Goal: Information Seeking & Learning: Check status

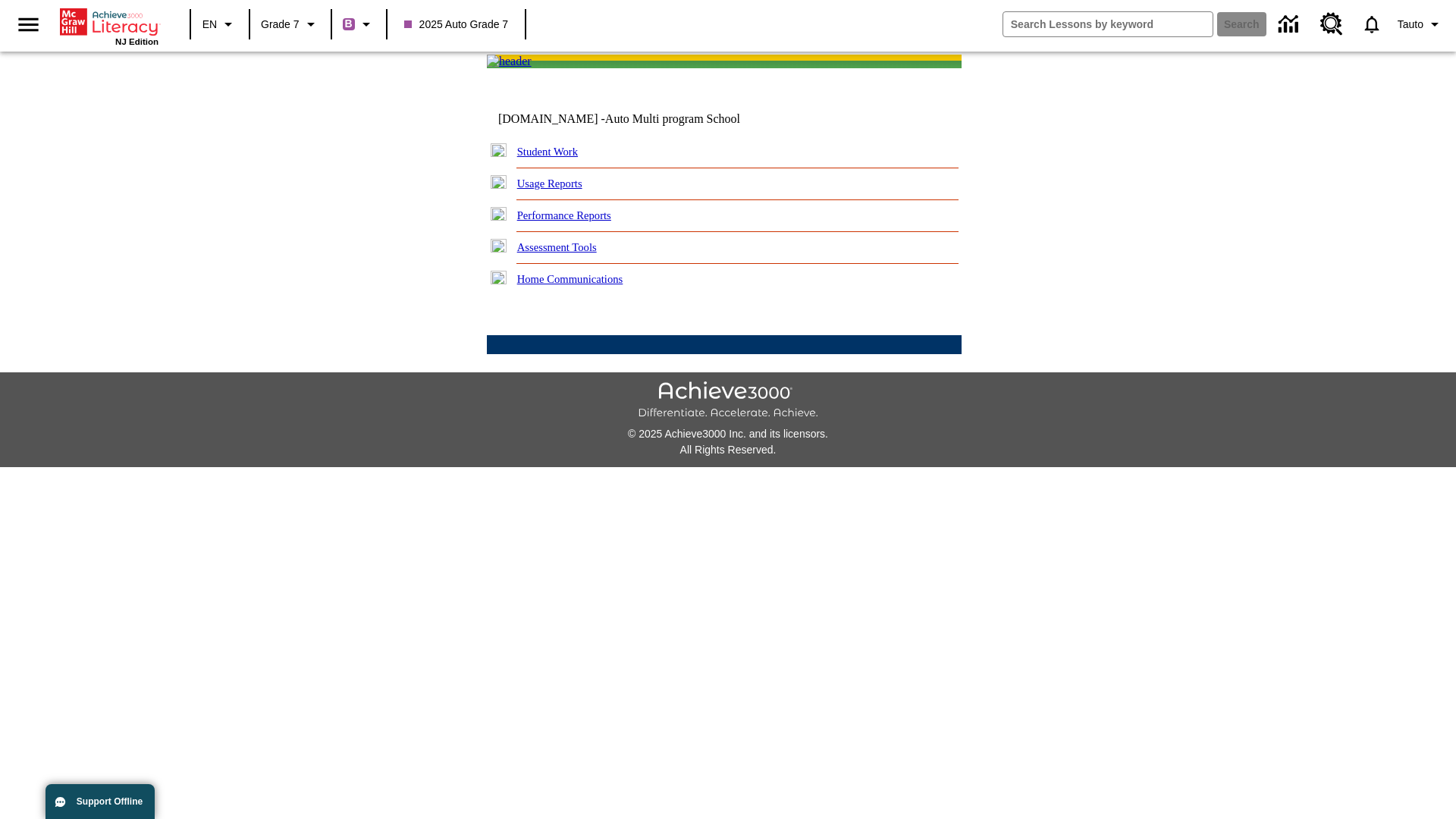
click at [580, 221] on link "Performance Reports" at bounding box center [564, 215] width 94 height 12
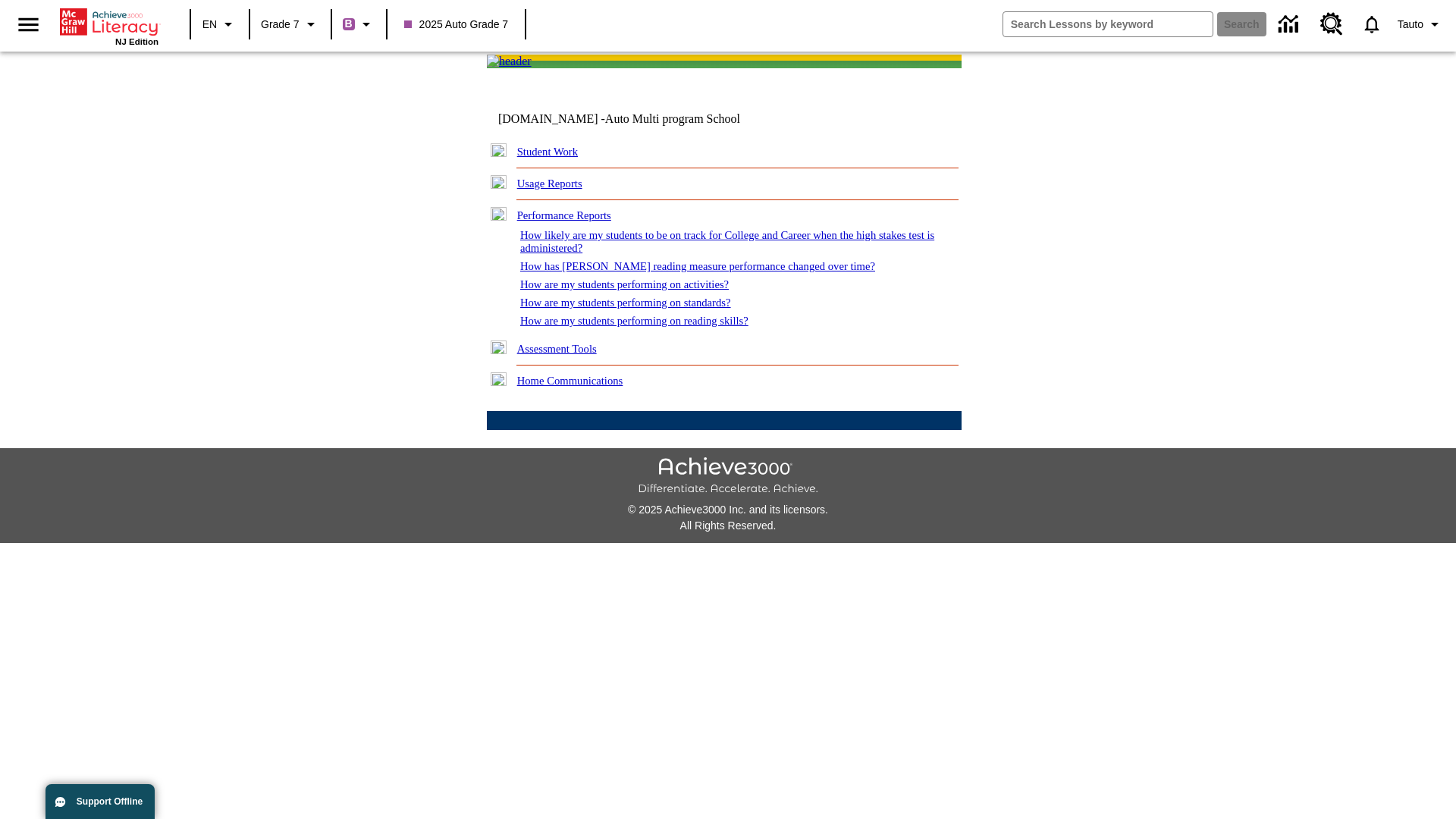
click at [650, 326] on link "How are my students performing on reading skills?" at bounding box center [635, 321] width 228 height 12
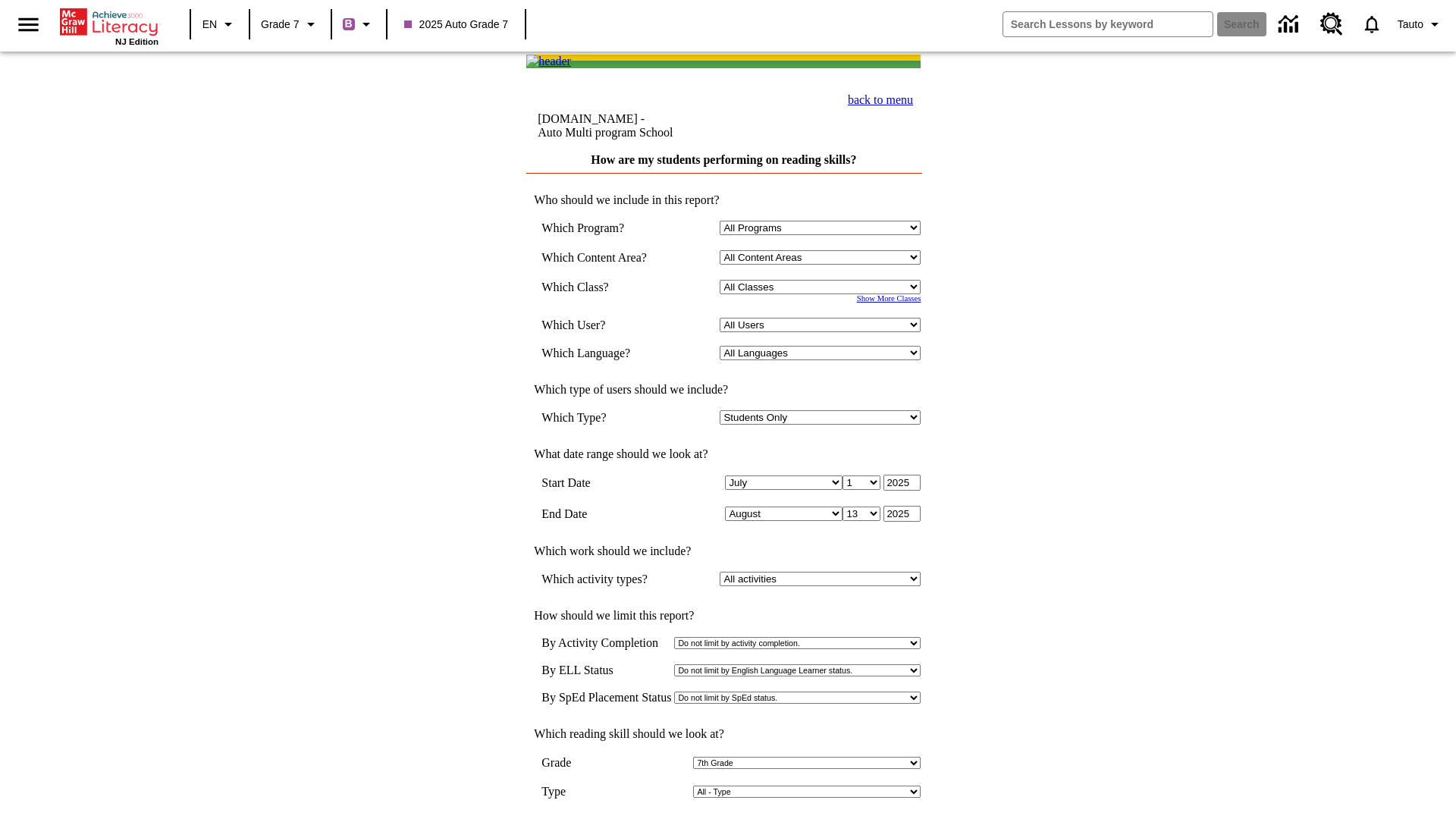
select select "2"
click at [725, 818] on input "View Report" at bounding box center [723, 835] width 73 height 17
select select "2348140"
